Goal: Transaction & Acquisition: Purchase product/service

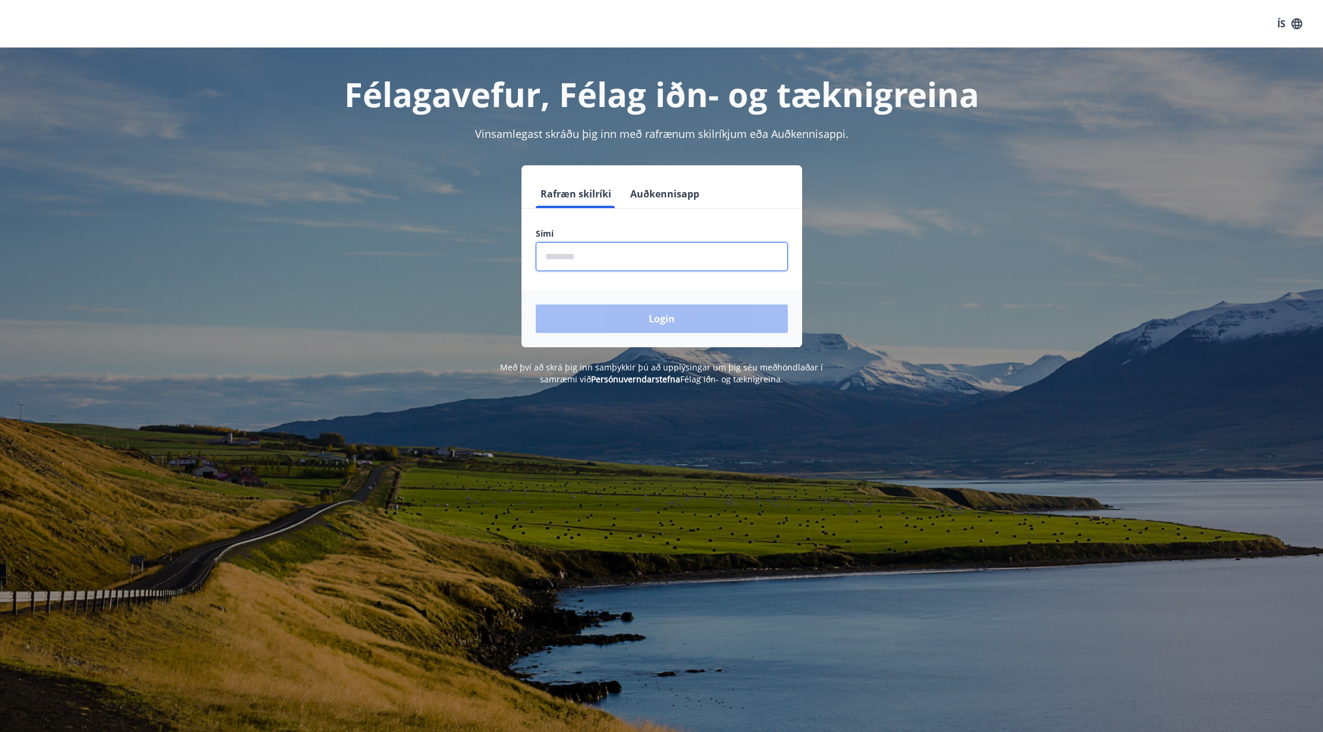
click at [548, 262] on input "phone" at bounding box center [662, 256] width 252 height 29
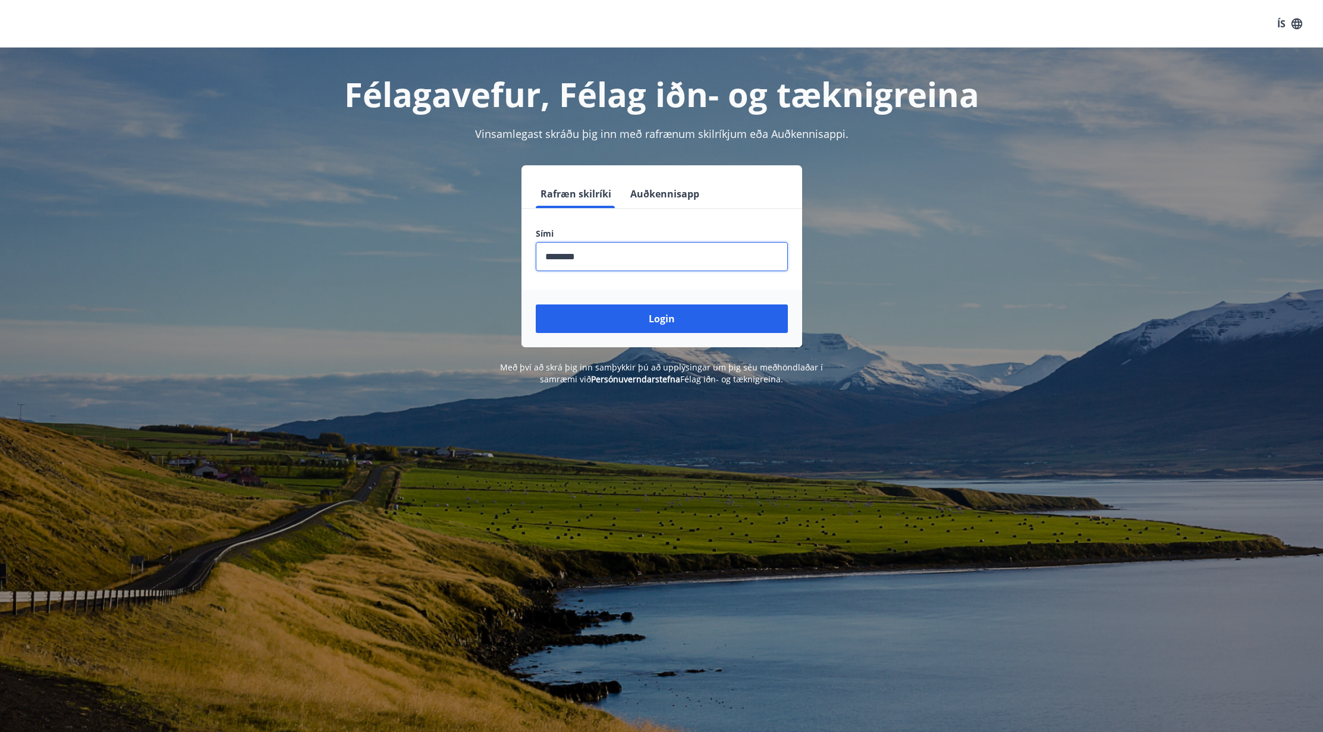
type input "********"
click at [536, 305] on button "Login" at bounding box center [662, 319] width 252 height 29
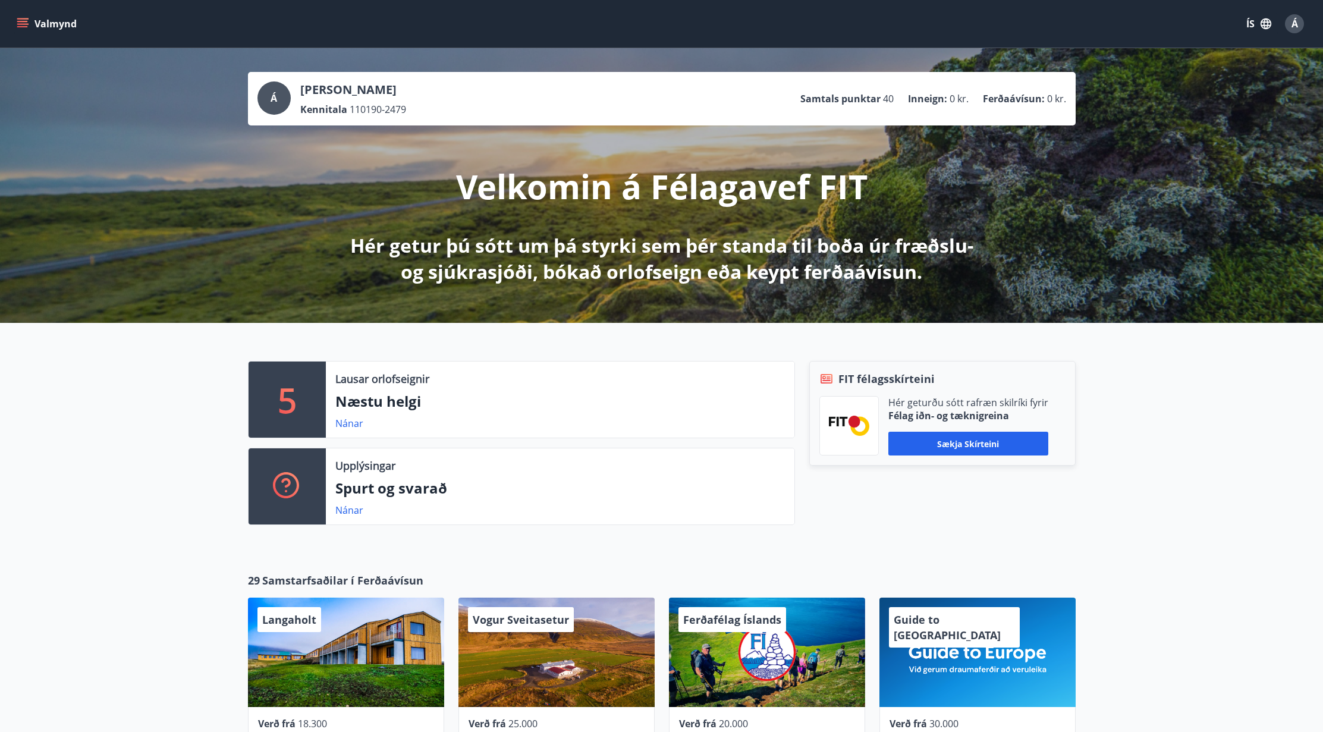
click at [30, 16] on button "Valmynd" at bounding box center [47, 23] width 67 height 21
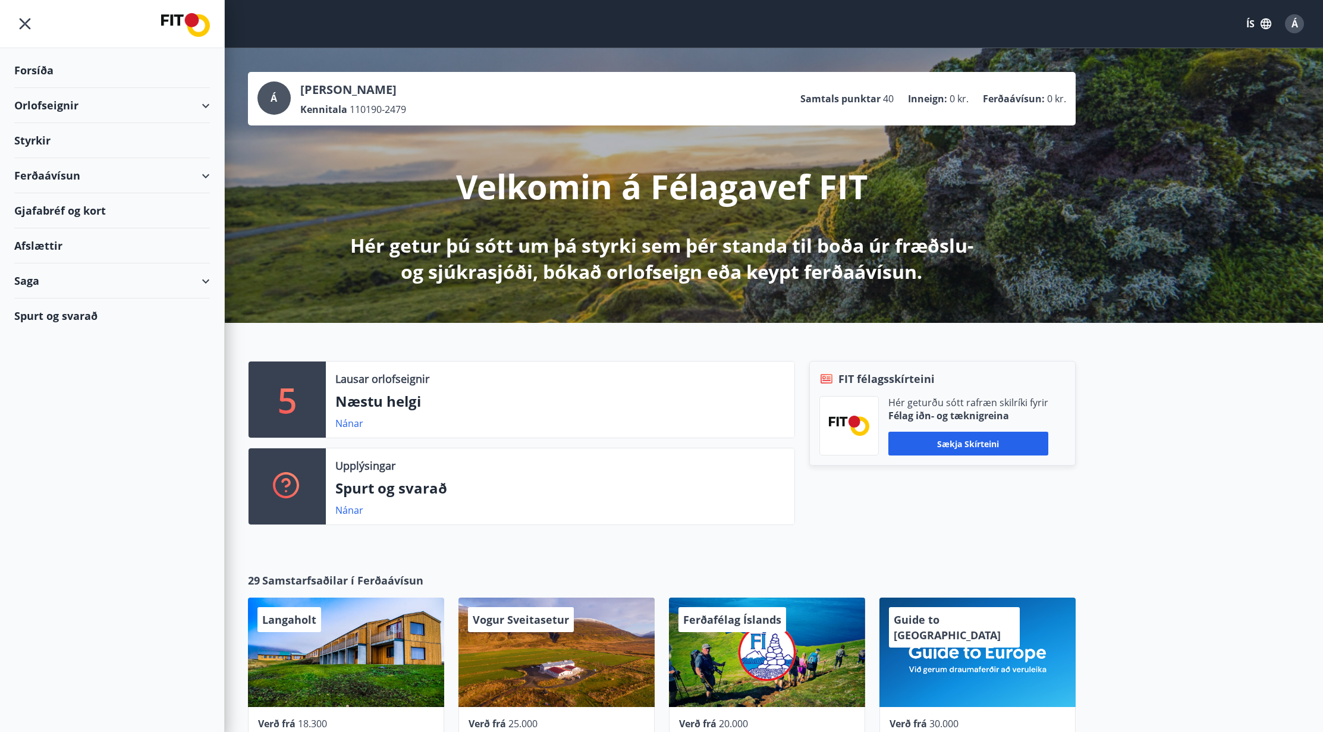
click at [55, 214] on div "Gjafabréf og kort" at bounding box center [112, 210] width 196 height 35
click at [64, 178] on div "Ferðaávísun" at bounding box center [112, 175] width 196 height 35
click at [79, 228] on div "Kaupa ferðaávísun" at bounding box center [112, 230] width 177 height 25
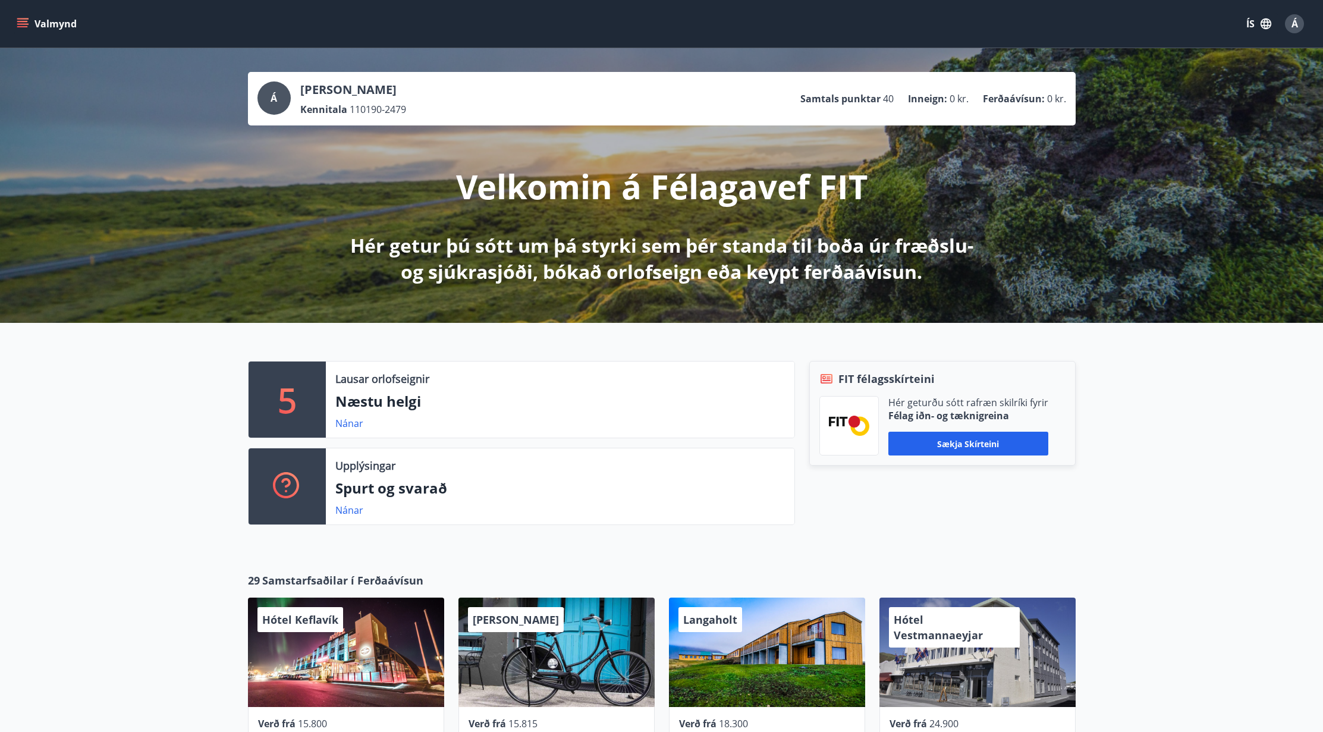
click at [18, 20] on icon "menu" at bounding box center [23, 24] width 12 height 12
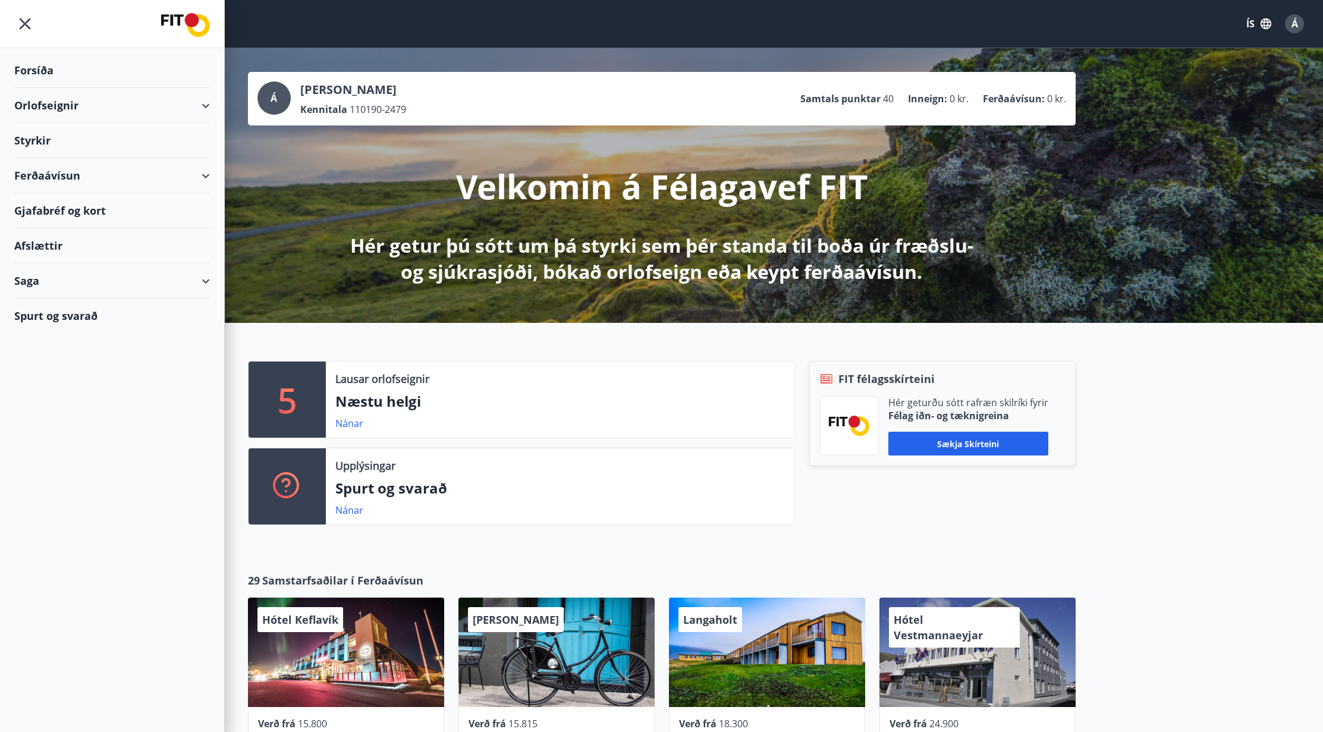
click at [75, 277] on div "Saga" at bounding box center [112, 280] width 196 height 35
click at [54, 210] on div "Gjafabréf og kort" at bounding box center [112, 210] width 196 height 35
click at [26, 20] on icon "menu" at bounding box center [24, 23] width 21 height 21
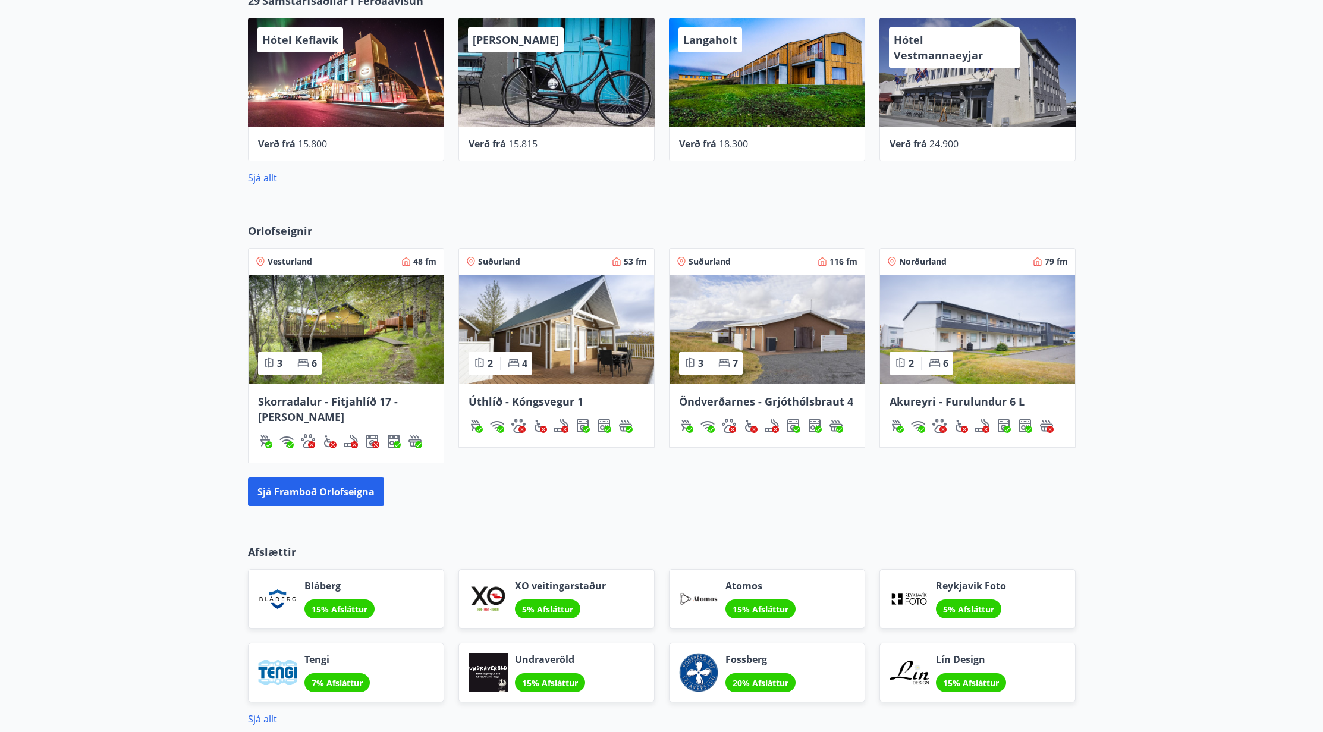
scroll to position [569, 0]
